Goal: Task Accomplishment & Management: Complete application form

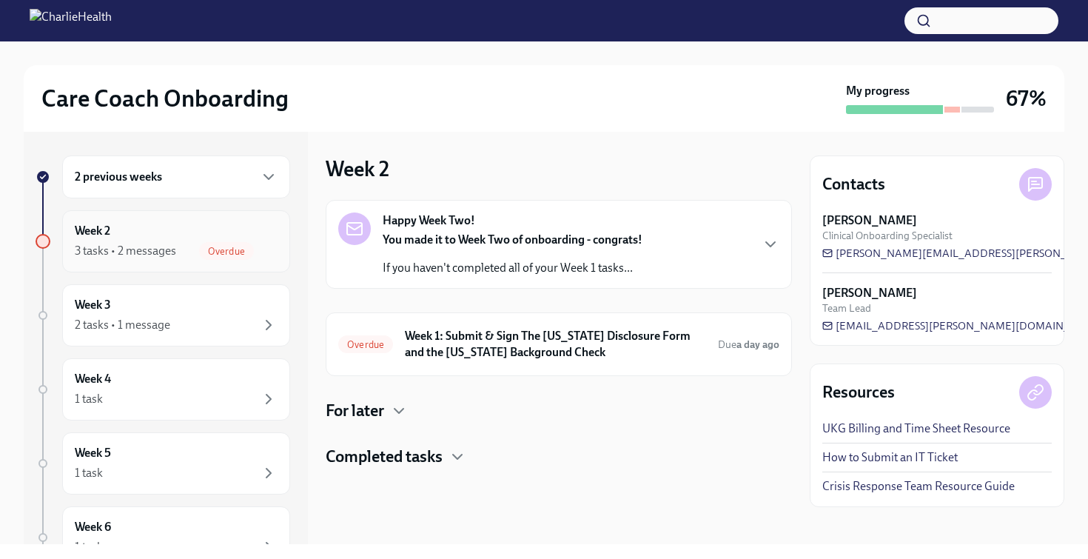
click at [203, 235] on div "Week 2 3 tasks • 2 messages Overdue" at bounding box center [176, 241] width 203 height 37
click at [490, 343] on h6 "Week 1: Submit & Sign The [US_STATE] Disclosure Form and the [US_STATE] Backgro…" at bounding box center [555, 344] width 301 height 33
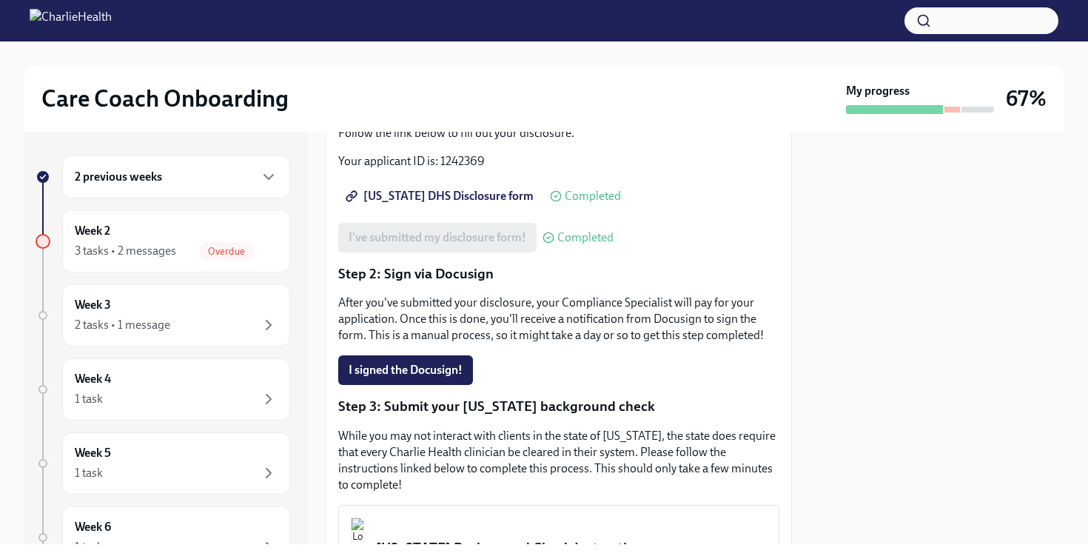
scroll to position [190, 0]
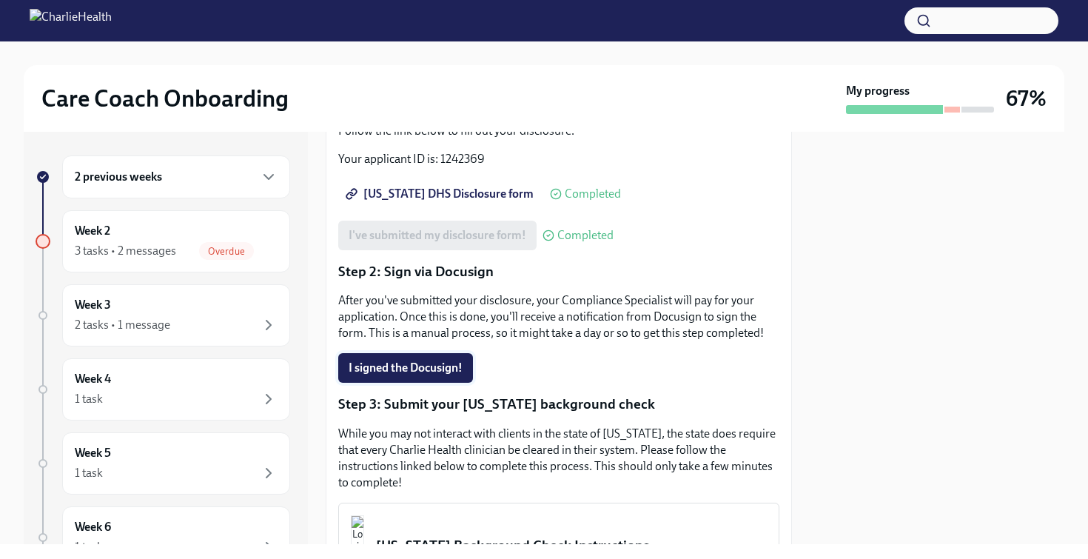
click at [449, 375] on span "I signed the Docusign!" at bounding box center [406, 368] width 114 height 15
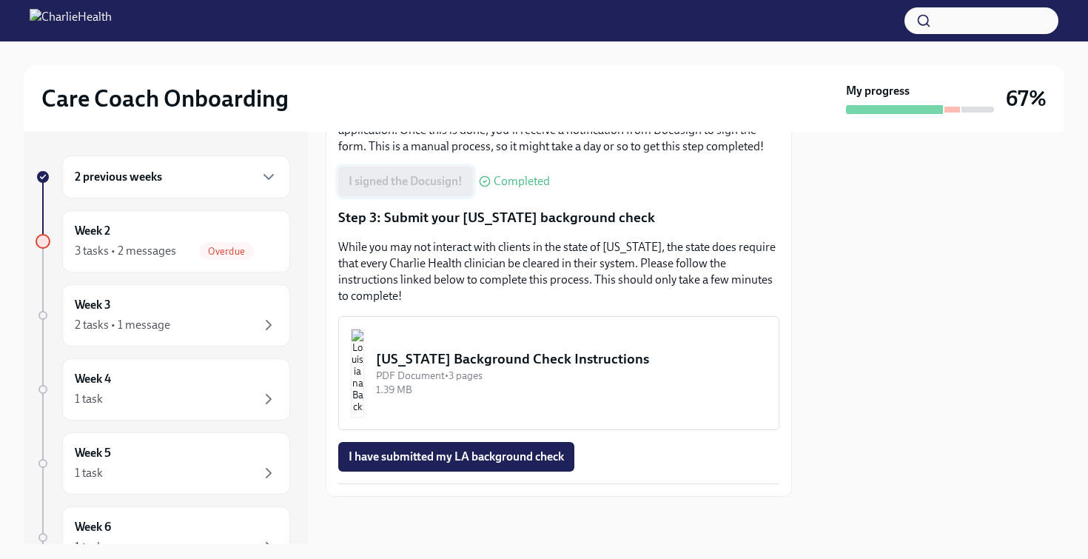
scroll to position [389, 0]
click at [477, 361] on div "[US_STATE] Background Check Instructions" at bounding box center [571, 358] width 391 height 19
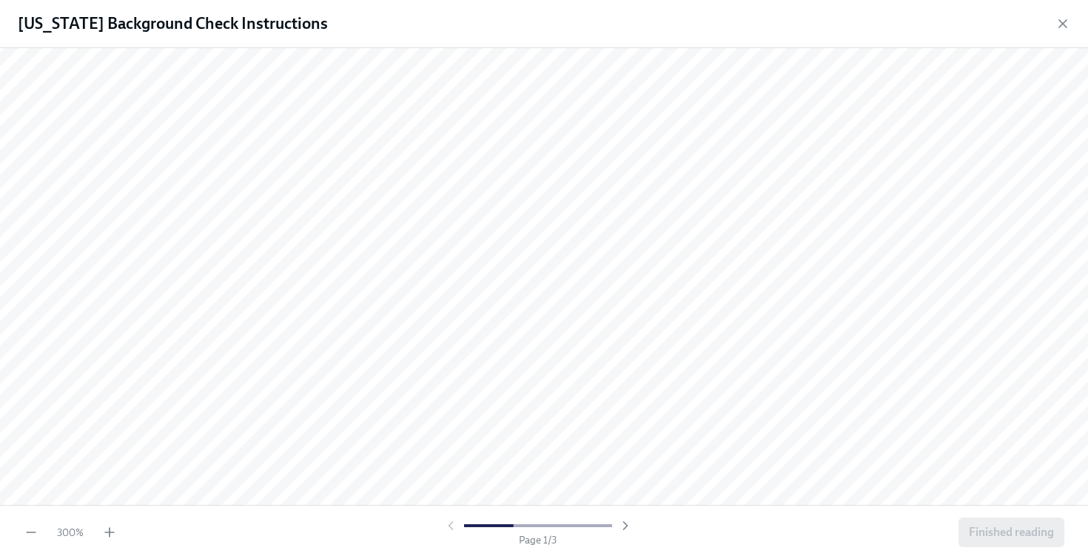
scroll to position [801, 0]
click at [33, 533] on icon "button" at bounding box center [31, 532] width 15 height 15
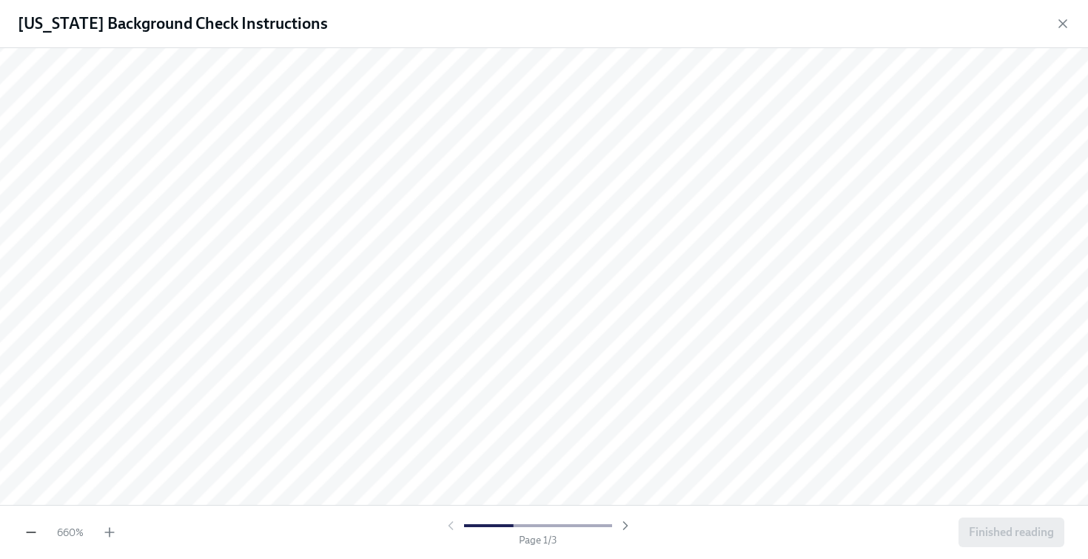
click at [33, 533] on icon "button" at bounding box center [31, 532] width 15 height 15
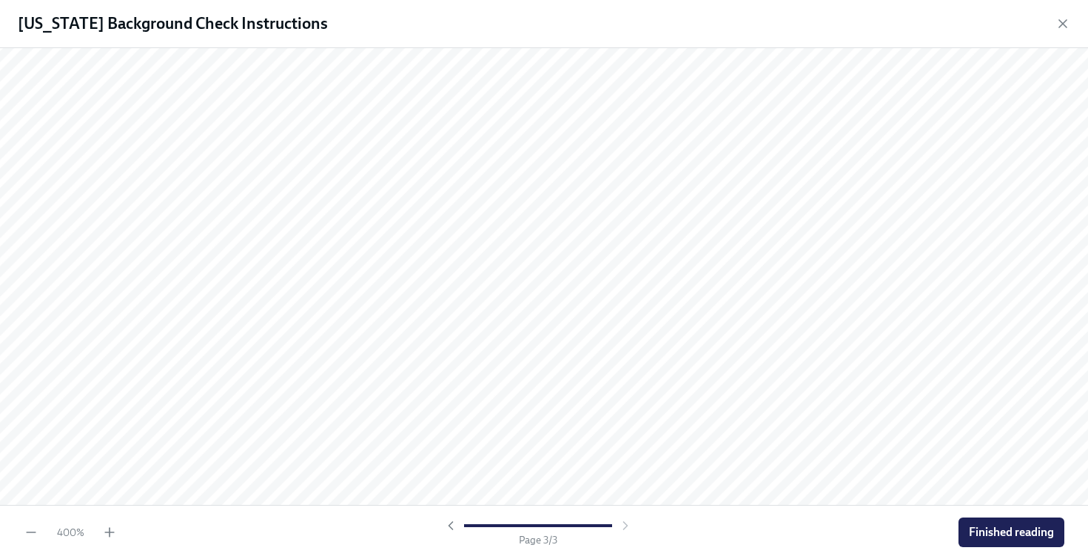
scroll to position [6148, 0]
click at [1008, 523] on button "Finished reading" at bounding box center [1012, 532] width 106 height 30
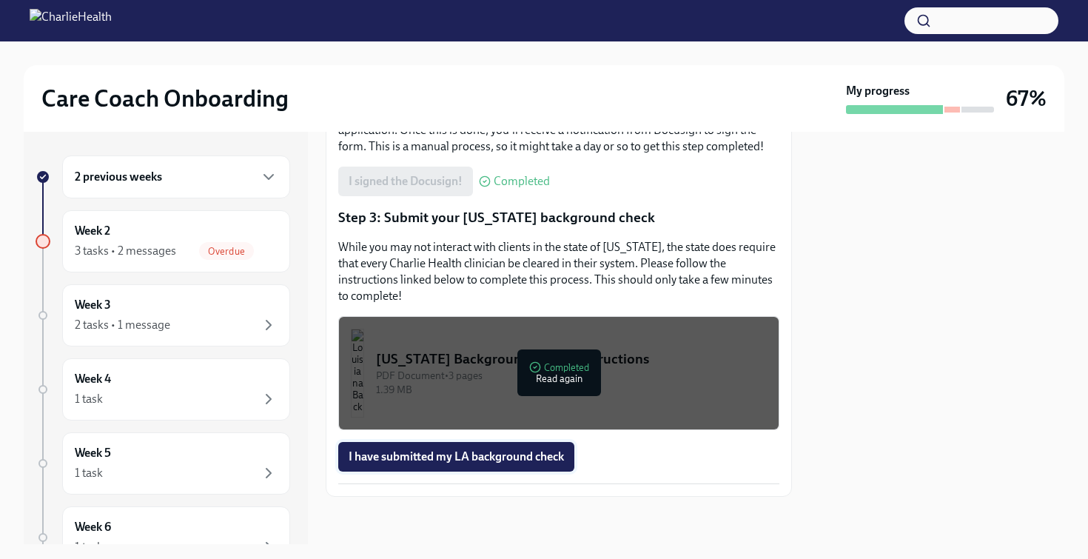
click at [501, 467] on button "I have submitted my LA background check" at bounding box center [456, 457] width 236 height 30
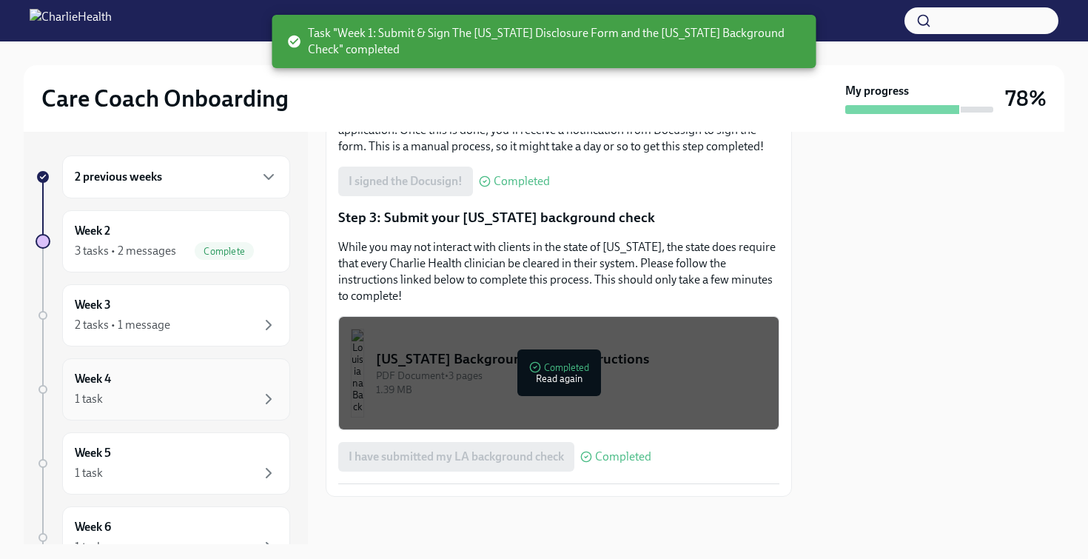
click at [259, 366] on div "Week 4 1 task" at bounding box center [176, 389] width 228 height 62
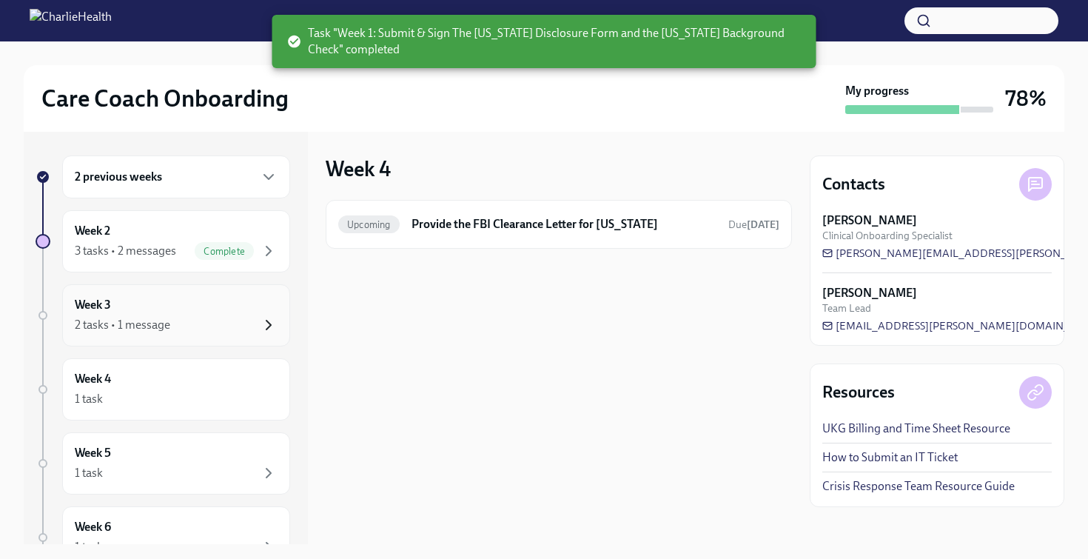
click at [260, 330] on icon "button" at bounding box center [269, 325] width 18 height 18
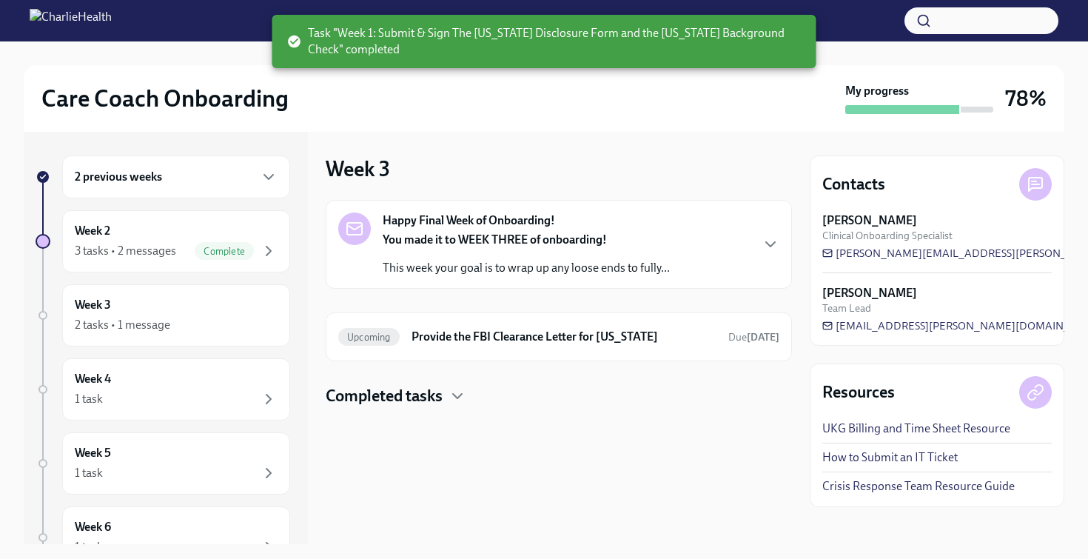
click at [235, 184] on div "2 previous weeks" at bounding box center [176, 177] width 203 height 18
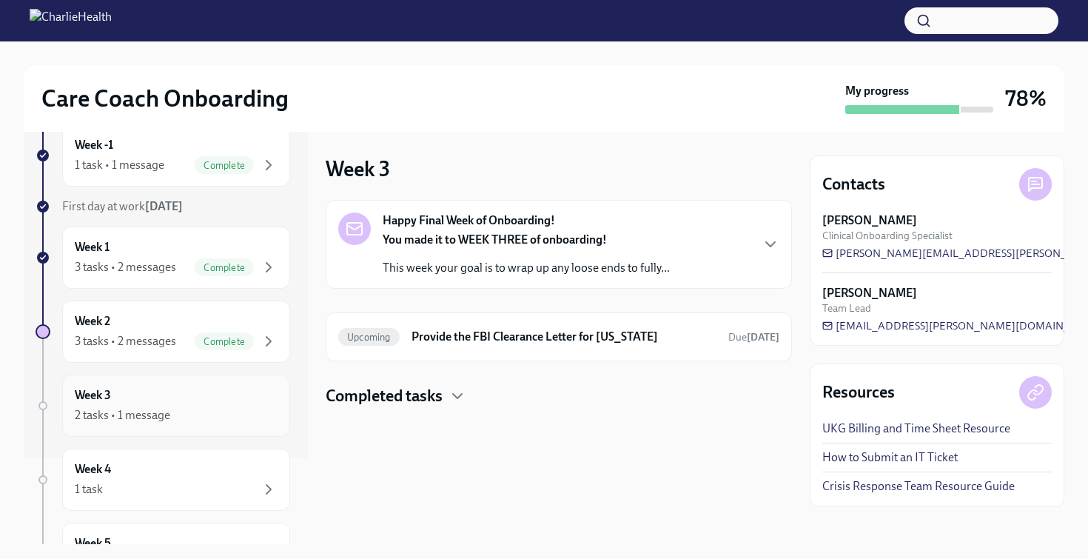
scroll to position [85, 0]
click at [235, 399] on div "Week 3 2 tasks • 1 message" at bounding box center [176, 406] width 203 height 37
click at [203, 344] on span "Complete" at bounding box center [224, 342] width 59 height 11
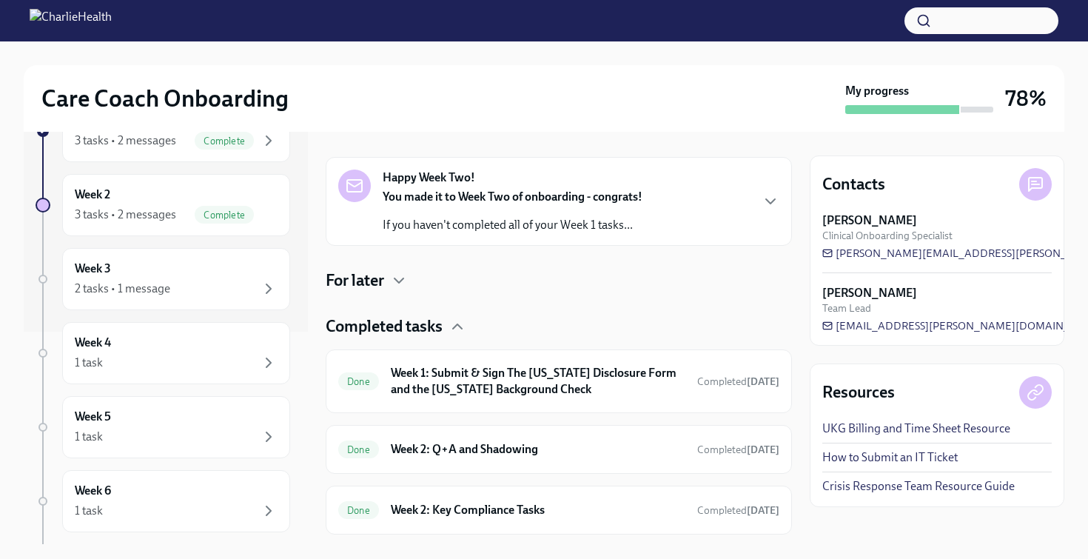
scroll to position [257, 0]
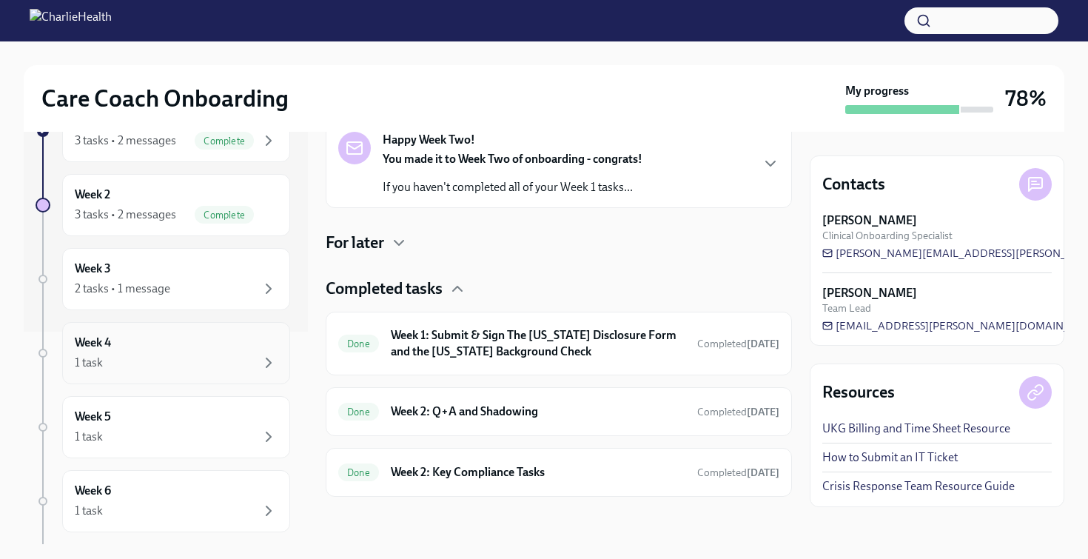
click at [195, 332] on div "Week 4 1 task" at bounding box center [176, 353] width 228 height 62
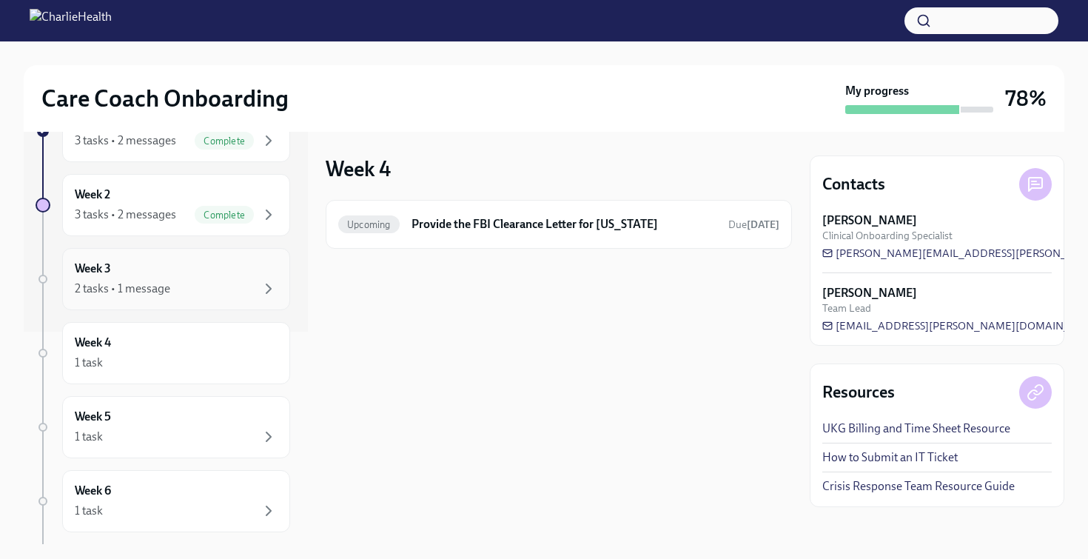
click at [218, 271] on div "Week 3 2 tasks • 1 message" at bounding box center [176, 279] width 203 height 37
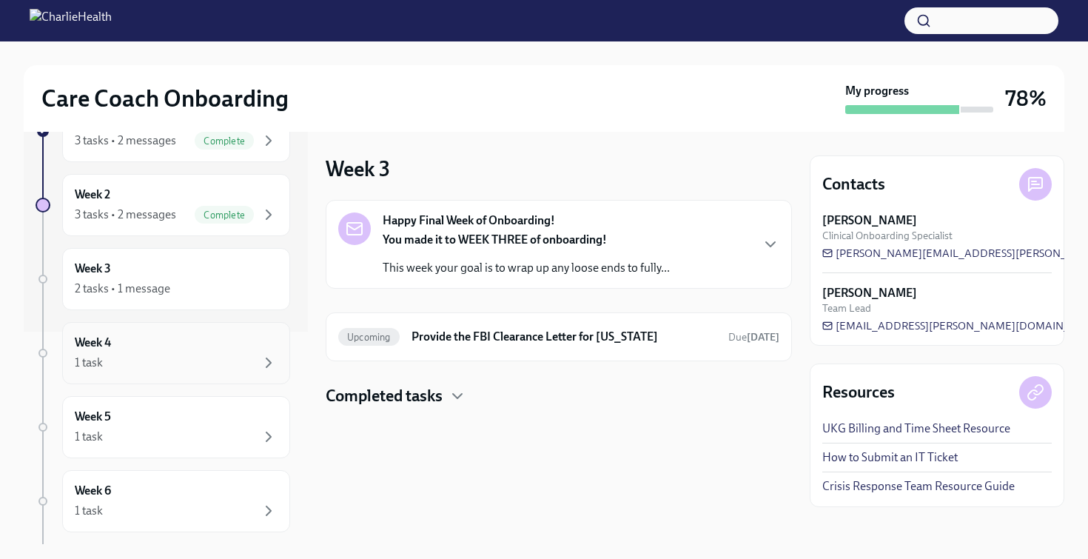
click at [184, 352] on div "Week 4 1 task" at bounding box center [176, 353] width 203 height 37
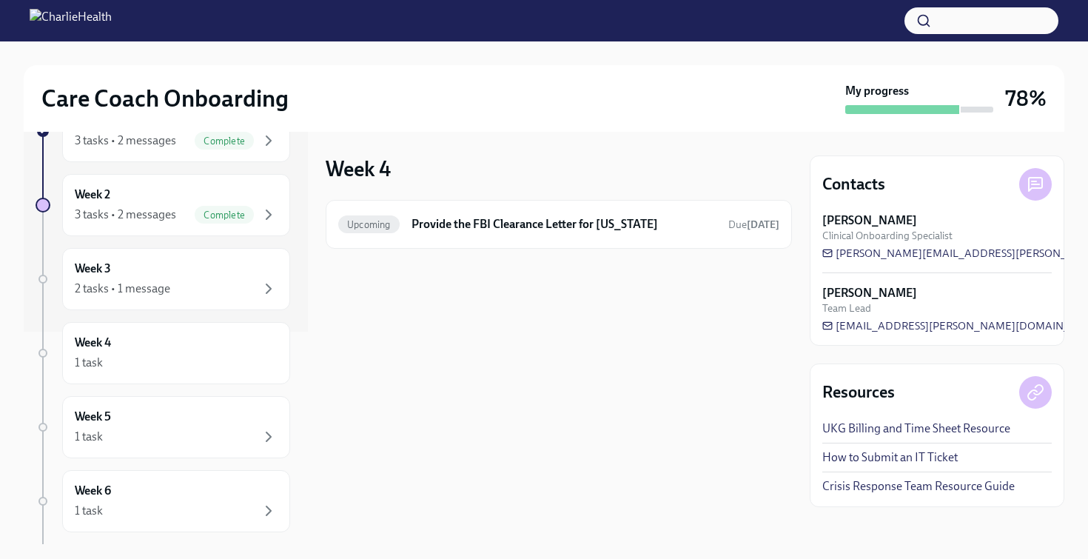
click at [392, 264] on div at bounding box center [559, 272] width 466 height 47
click at [392, 241] on div "Upcoming Provide the FBI Clearance Letter for [US_STATE] Due [DATE]" at bounding box center [559, 224] width 466 height 49
click at [196, 281] on div "2 tasks • 1 message" at bounding box center [176, 289] width 203 height 18
